Goal: Task Accomplishment & Management: Manage account settings

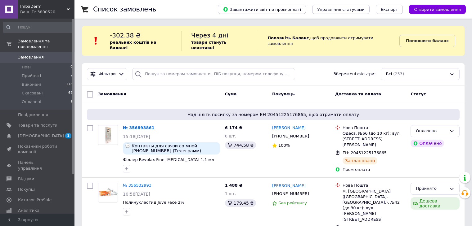
click at [37, 55] on span "Замовлення" at bounding box center [31, 58] width 26 height 6
click at [46, 133] on span "[DEMOGRAPHIC_DATA]" at bounding box center [37, 136] width 39 height 6
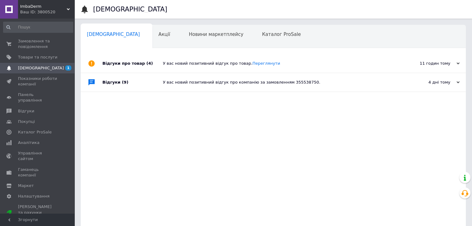
click at [156, 62] on div "Відгуки про товар (4)" at bounding box center [132, 63] width 60 height 19
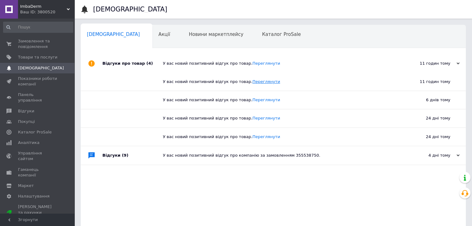
click at [252, 83] on link "Переглянути" at bounding box center [266, 81] width 28 height 5
click at [29, 45] on span "Замовлення та повідомлення" at bounding box center [37, 43] width 39 height 11
